Goal: Browse casually: Explore the website without a specific task or goal

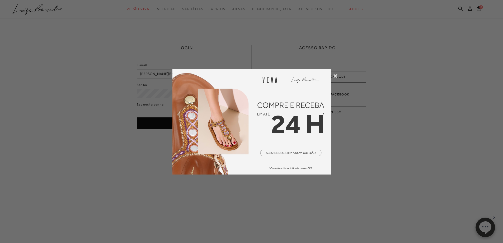
click at [335, 74] on icon at bounding box center [336, 76] width 4 height 4
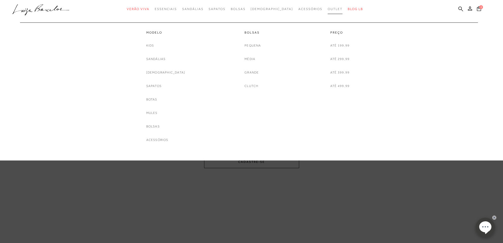
click at [328, 8] on span "Outlet" at bounding box center [335, 9] width 15 height 4
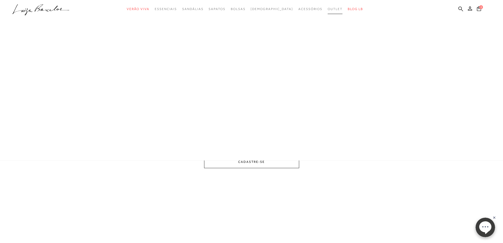
click at [327, 8] on div "LOGIN E-mail [PERSON_NAME][EMAIL_ADDRESS][DOMAIN_NAME] Senha" at bounding box center [251, 101] width 503 height 203
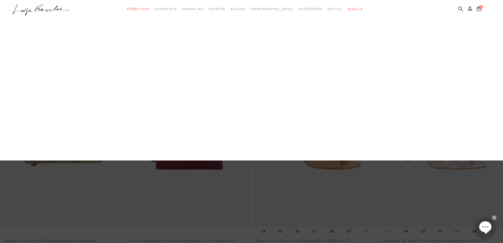
click at [0, 0] on link "Sapatos" at bounding box center [0, 0] width 0 height 0
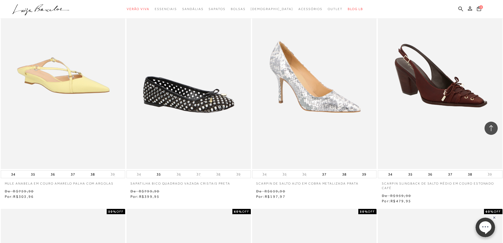
scroll to position [502, 0]
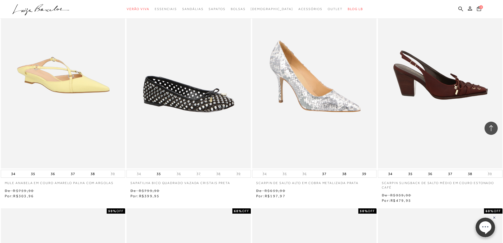
click at [437, 87] on img at bounding box center [440, 75] width 124 height 187
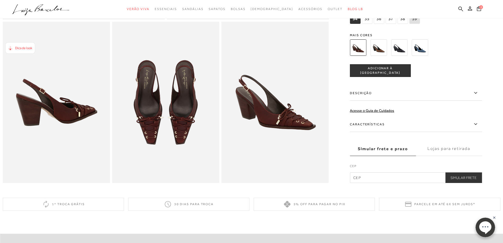
scroll to position [79, 0]
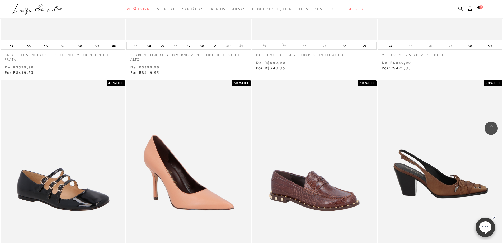
scroll to position [1188, 0]
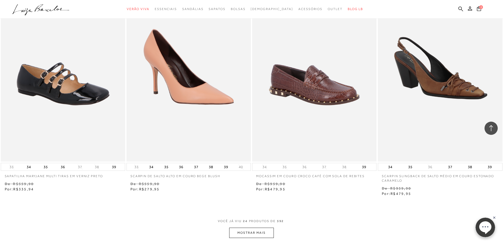
click at [264, 231] on button "MOSTRAR MAIS" at bounding box center [251, 232] width 44 height 10
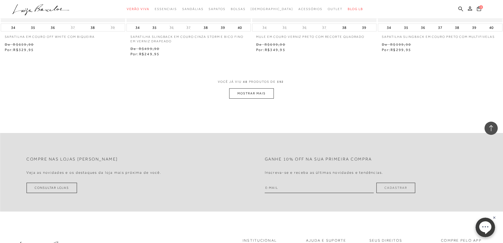
scroll to position [2694, 0]
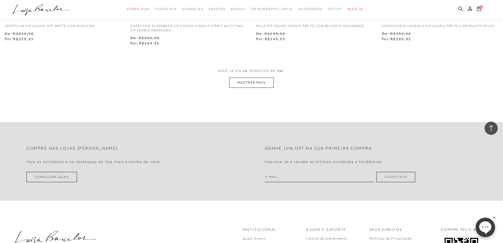
click at [269, 81] on button "MOSTRAR MAIS" at bounding box center [251, 82] width 44 height 10
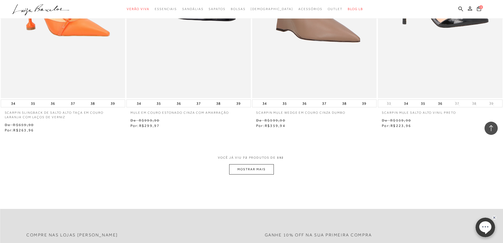
scroll to position [4041, 0]
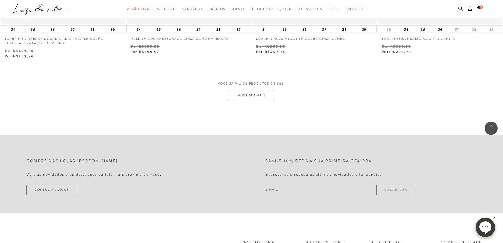
click at [236, 96] on button "MOSTRAR MAIS" at bounding box center [251, 95] width 44 height 10
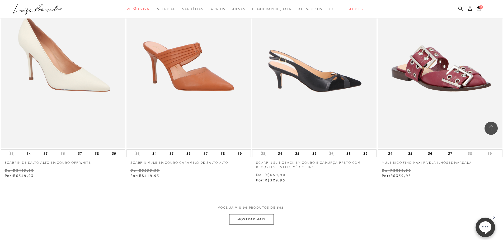
scroll to position [5256, 0]
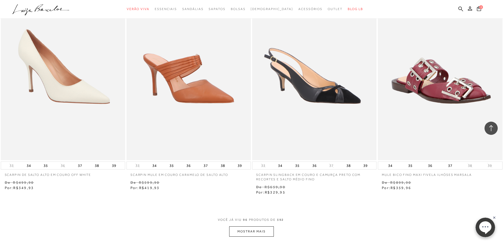
click at [261, 232] on button "MOSTRAR MAIS" at bounding box center [251, 231] width 44 height 10
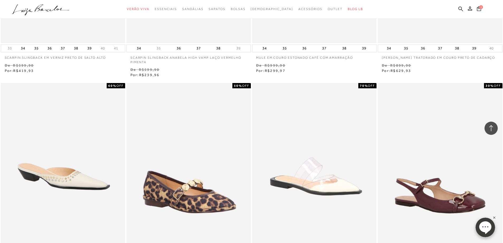
scroll to position [6629, 0]
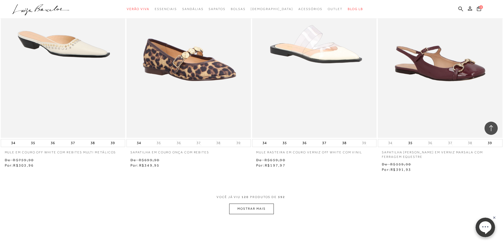
click at [264, 210] on button "MOSTRAR MAIS" at bounding box center [251, 208] width 44 height 10
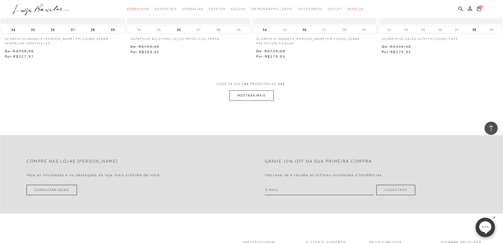
scroll to position [8108, 0]
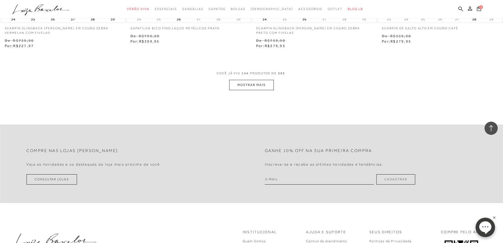
click at [271, 83] on button "MOSTRAR MAIS" at bounding box center [251, 85] width 44 height 10
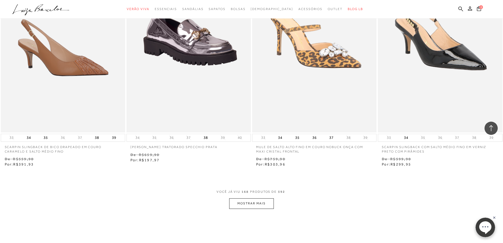
scroll to position [9534, 0]
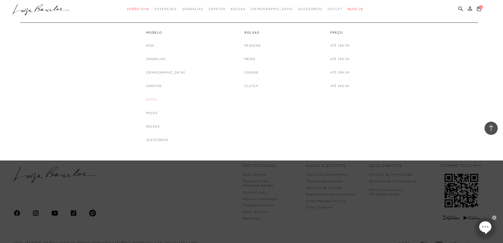
click at [157, 101] on link "Botas" at bounding box center [151, 100] width 11 height 6
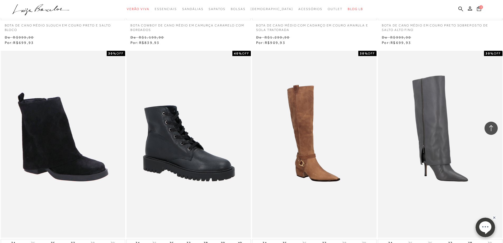
scroll to position [951, 0]
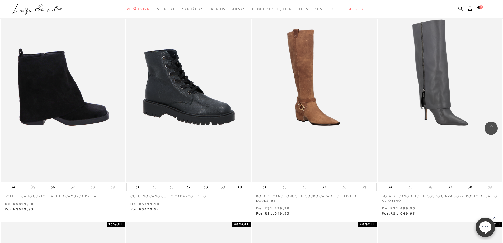
click at [87, 101] on img at bounding box center [63, 88] width 124 height 187
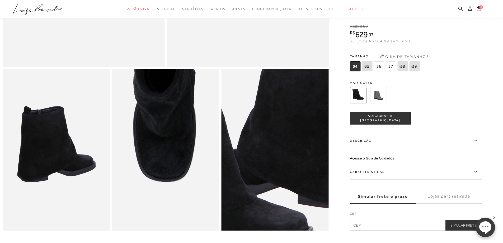
scroll to position [211, 0]
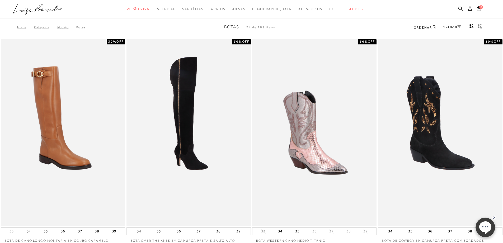
scroll to position [951, 0]
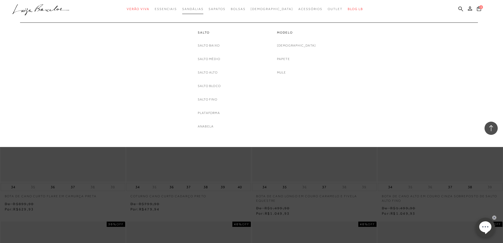
click at [200, 11] on link "Sandálias" at bounding box center [192, 9] width 21 height 10
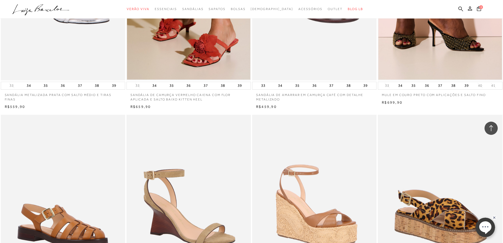
scroll to position [951, 0]
